Goal: Task Accomplishment & Management: Use online tool/utility

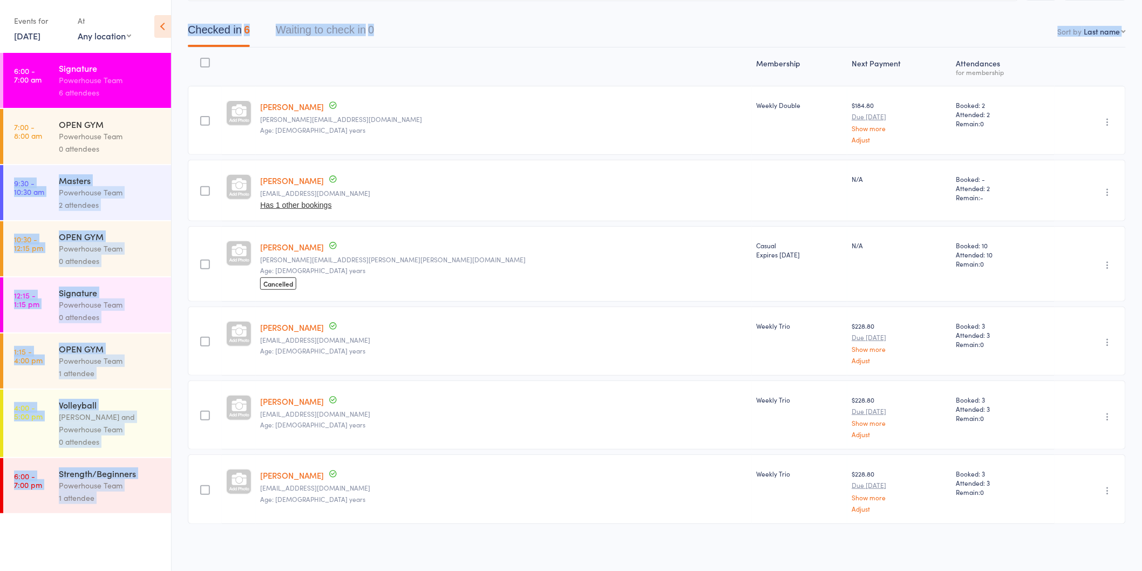
click at [184, 71] on main "CSV Checked in 6 Waiting to check in 0 Sort by Last name First name Last name B…" at bounding box center [657, 266] width 971 height 612
click at [184, 77] on main "CSV Checked in 6 Waiting to check in 0 Sort by Last name First name Last name B…" at bounding box center [657, 266] width 971 height 612
click at [60, 196] on div "Powerhouse Team" at bounding box center [110, 192] width 103 height 12
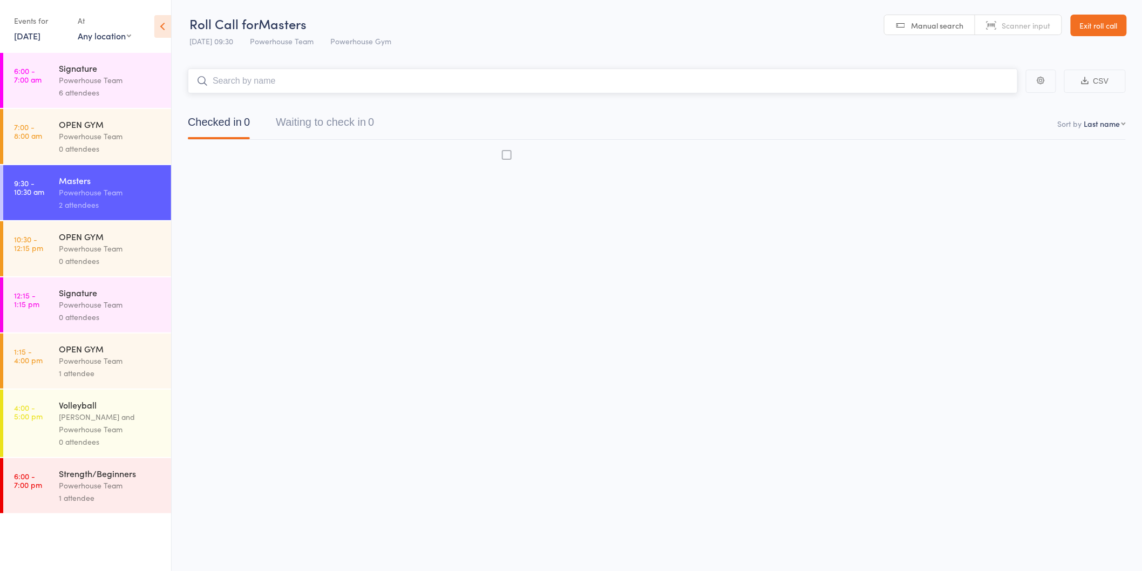
scroll to position [1, 0]
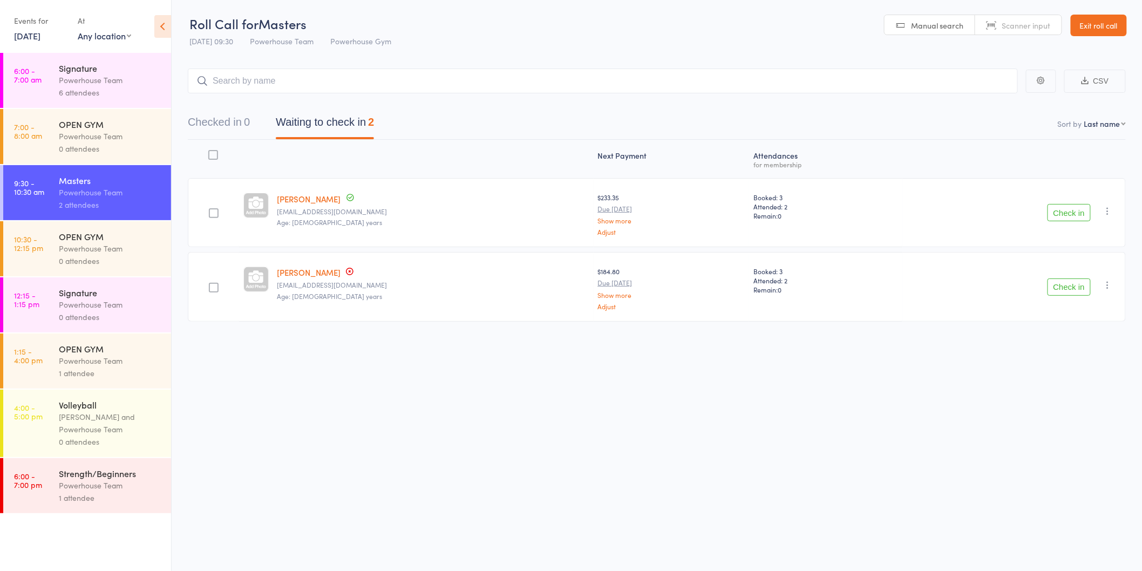
click at [1065, 220] on button "Check in" at bounding box center [1069, 212] width 43 height 17
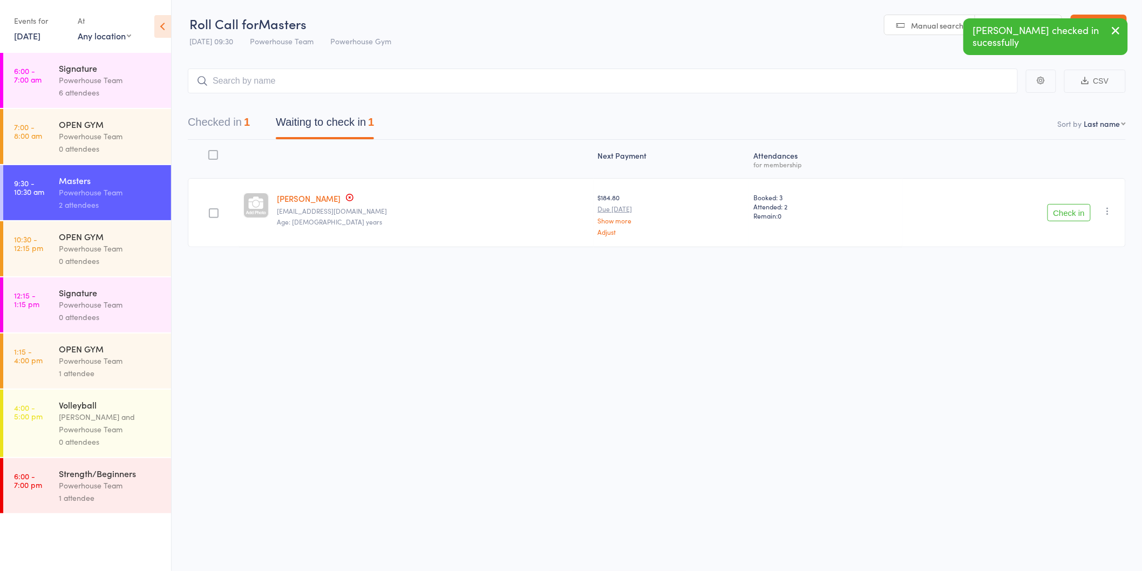
click at [1062, 213] on button "Check in" at bounding box center [1069, 212] width 43 height 17
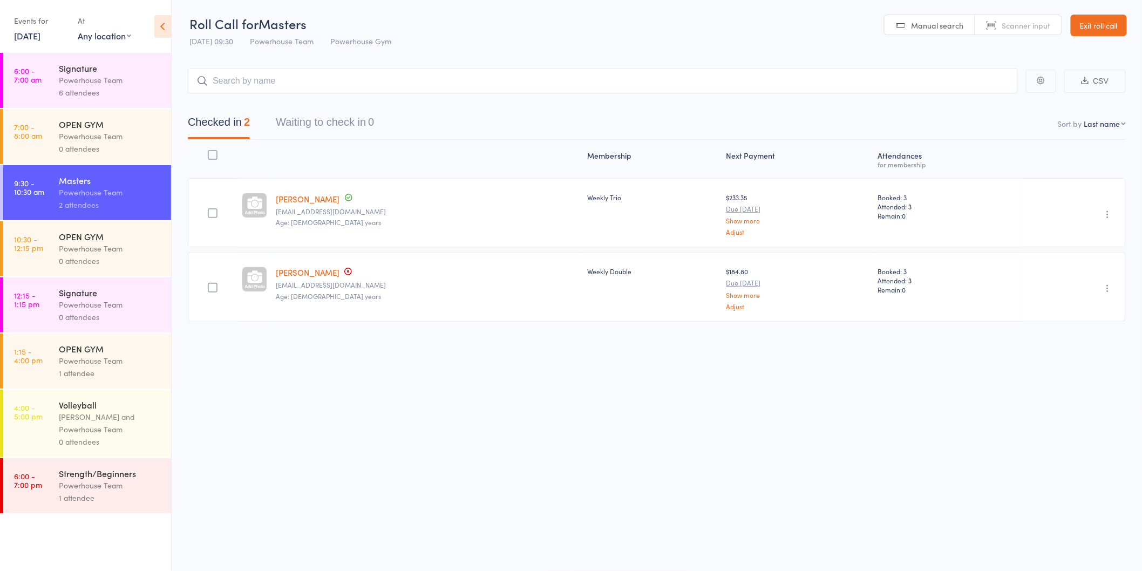
click at [385, 66] on main "CSV Checked in 2 Waiting to check in 0 Sort by Last name First name Last name B…" at bounding box center [657, 210] width 971 height 317
click at [390, 85] on input "search" at bounding box center [603, 81] width 830 height 25
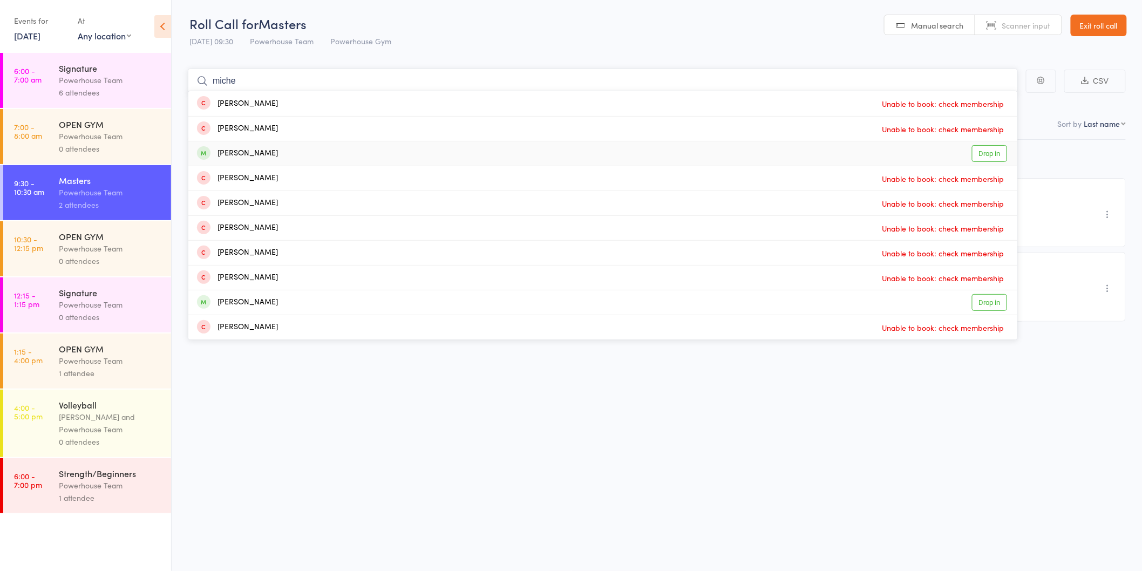
type input "miche"
click at [983, 155] on link "Drop in" at bounding box center [989, 153] width 35 height 17
